Goal: Check status: Check status

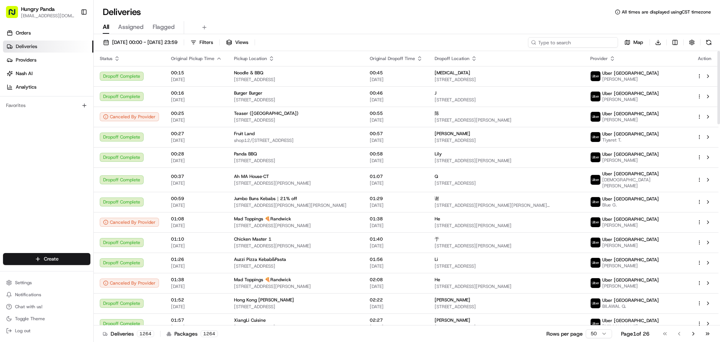
click at [556, 46] on input at bounding box center [573, 42] width 90 height 11
click at [563, 45] on input at bounding box center [573, 42] width 90 height 11
drag, startPoint x: 554, startPoint y: 36, endPoint x: 527, endPoint y: 38, distance: 26.7
click at [520, 35] on div "[DATE] 00:00 - [DATE] 23:59 Filters Views Map Download Status Original Pickup T…" at bounding box center [407, 188] width 626 height 309
click at [568, 44] on input at bounding box center [573, 42] width 90 height 11
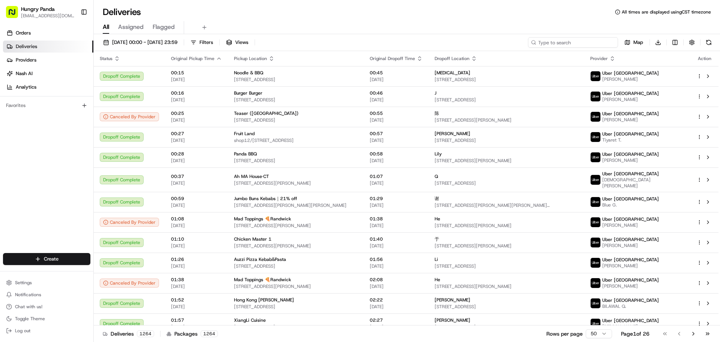
paste input "466520577585374157894"
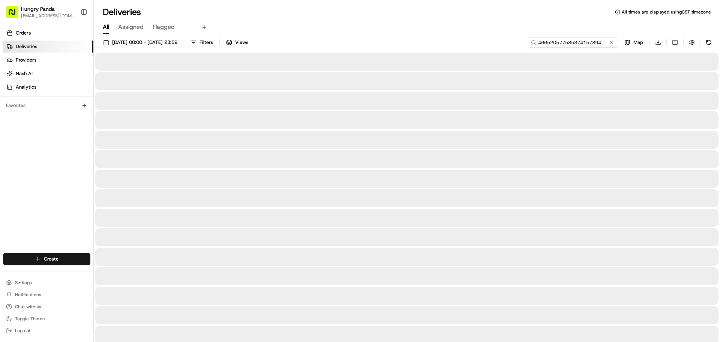
type input "466520577585374157894"
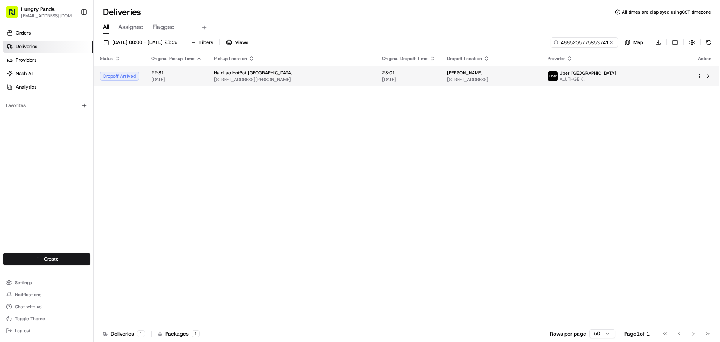
click at [536, 73] on div "[PERSON_NAME]" at bounding box center [491, 73] width 89 height 6
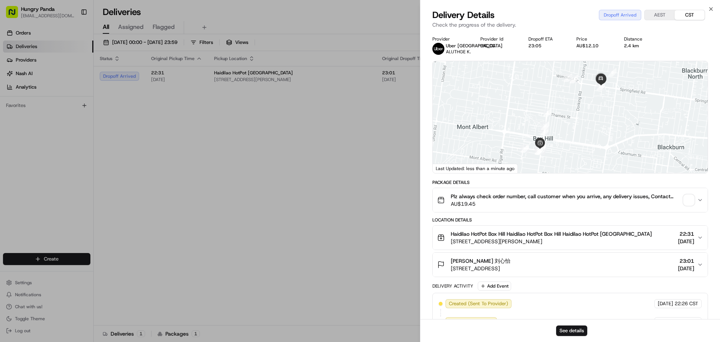
click at [693, 201] on span "button" at bounding box center [689, 200] width 11 height 11
